Goal: Task Accomplishment & Management: Manage account settings

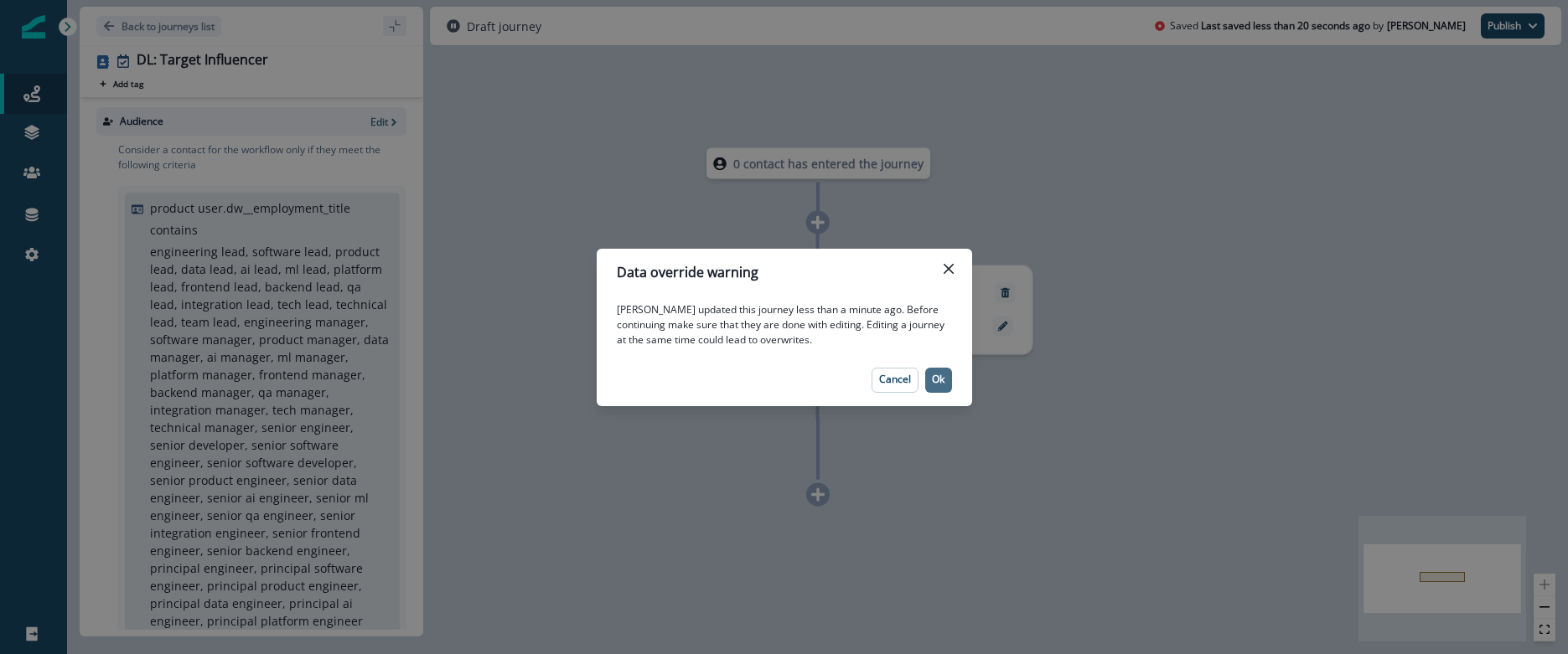
click at [950, 381] on button "Ok" at bounding box center [938, 380] width 27 height 25
click at [943, 377] on p "Ok" at bounding box center [938, 380] width 13 height 12
